Goal: Task Accomplishment & Management: Manage account settings

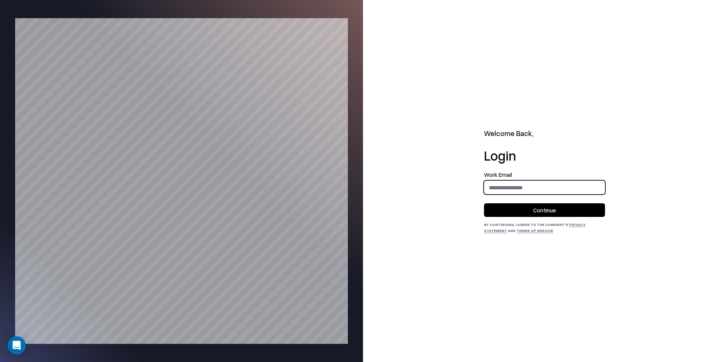
click at [542, 188] on input "email" at bounding box center [545, 188] width 120 height 14
type input "**********"
click at [539, 210] on button "Continue" at bounding box center [544, 211] width 121 height 14
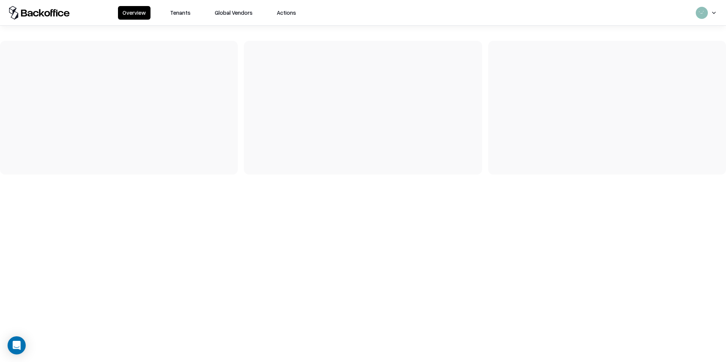
click at [179, 11] on button "Tenants" at bounding box center [181, 13] width 30 height 14
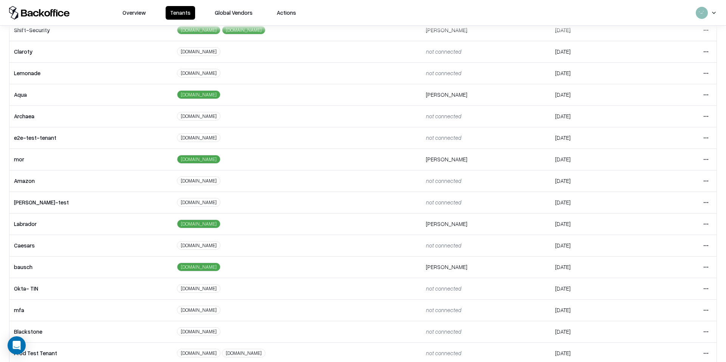
scroll to position [97, 0]
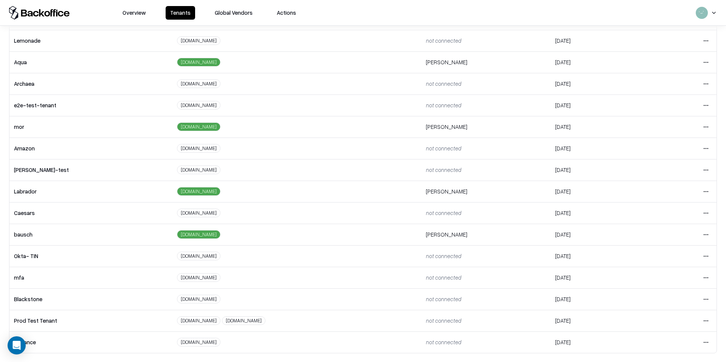
click at [705, 235] on html "Overview Tenants Global Vendors Actions Tenants Add Tenant Tenant name Domain A…" at bounding box center [363, 181] width 726 height 362
click at [653, 294] on div "Login to tenant" at bounding box center [675, 297] width 82 height 15
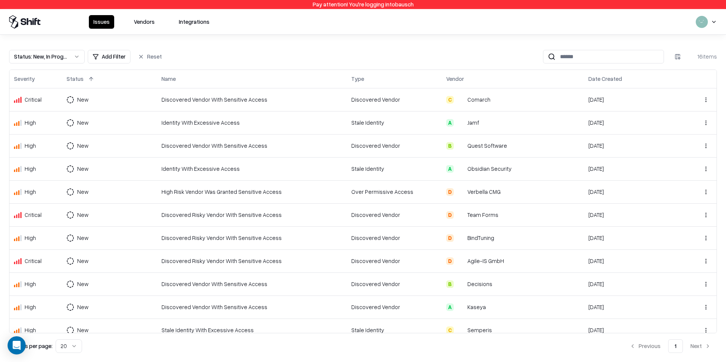
click at [257, 134] on td "Identity With Excessive Access" at bounding box center [252, 122] width 190 height 23
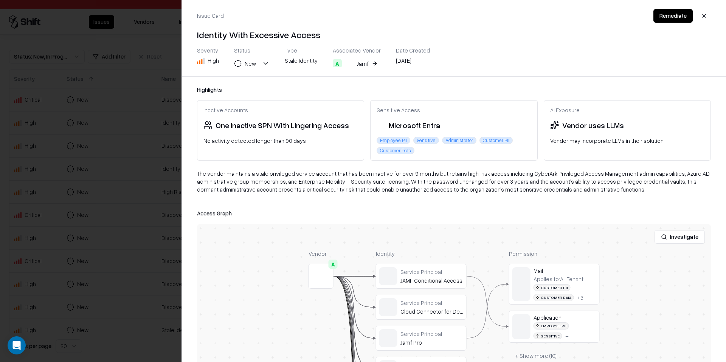
click at [126, 105] on div at bounding box center [363, 181] width 726 height 362
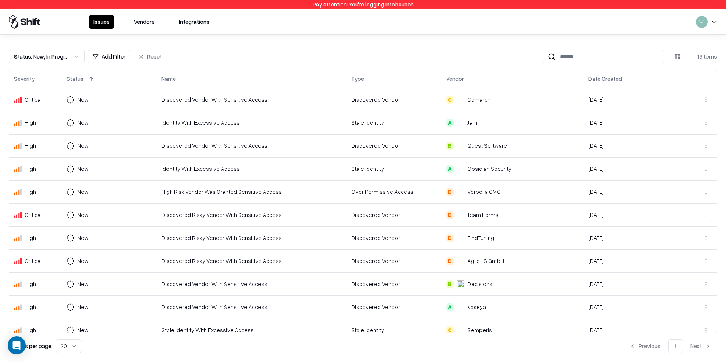
click at [260, 93] on td "Discovered Vendor With Sensitive Access" at bounding box center [252, 99] width 190 height 23
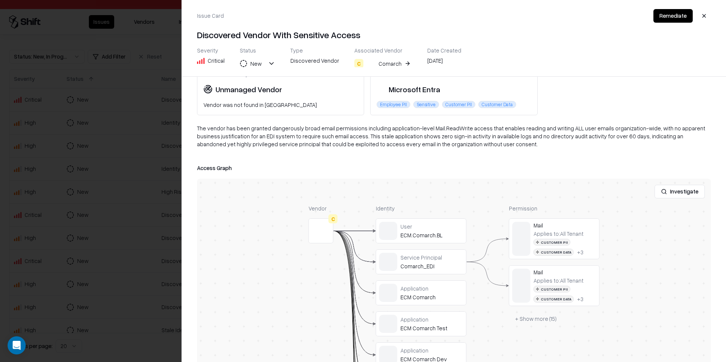
scroll to position [38, 0]
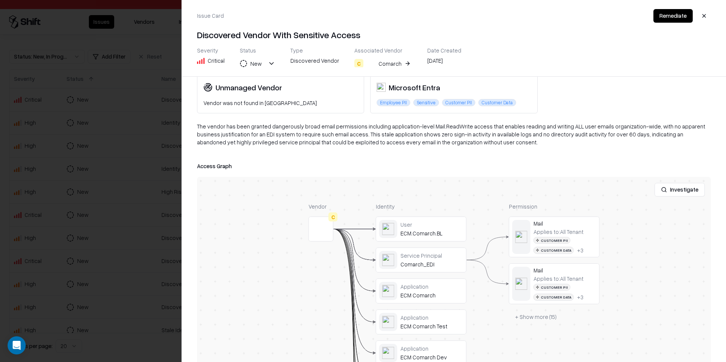
click at [0, 0] on div at bounding box center [0, 0] width 0 height 0
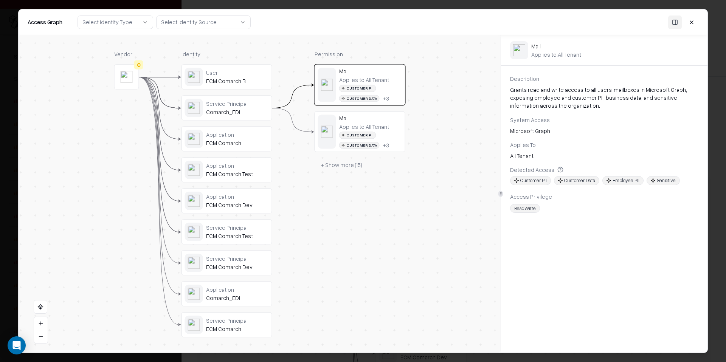
click at [695, 22] on button at bounding box center [692, 22] width 14 height 14
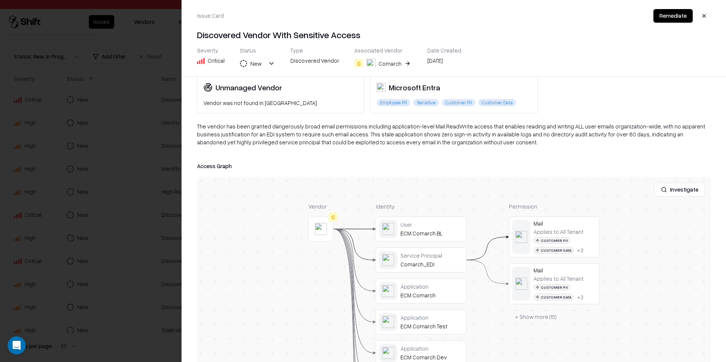
click at [707, 19] on button "button" at bounding box center [705, 16] width 14 height 14
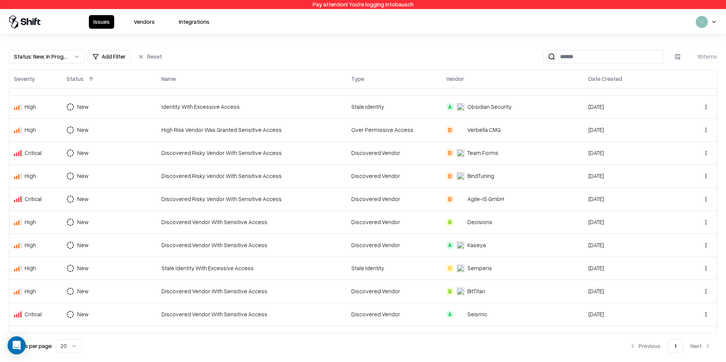
scroll to position [124, 0]
